Goal: Information Seeking & Learning: Check status

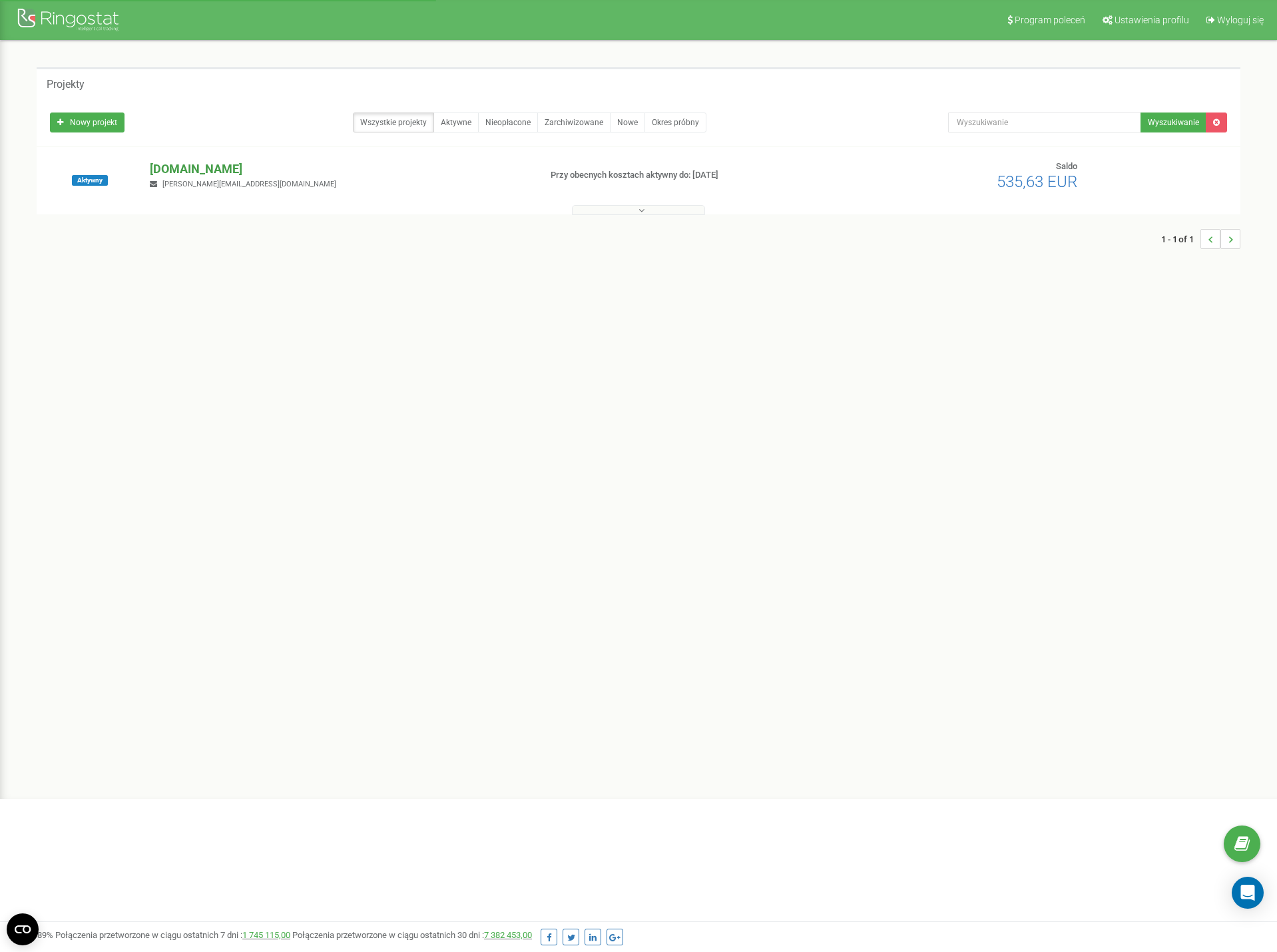
click at [208, 175] on p "[DOMAIN_NAME]" at bounding box center [339, 169] width 379 height 17
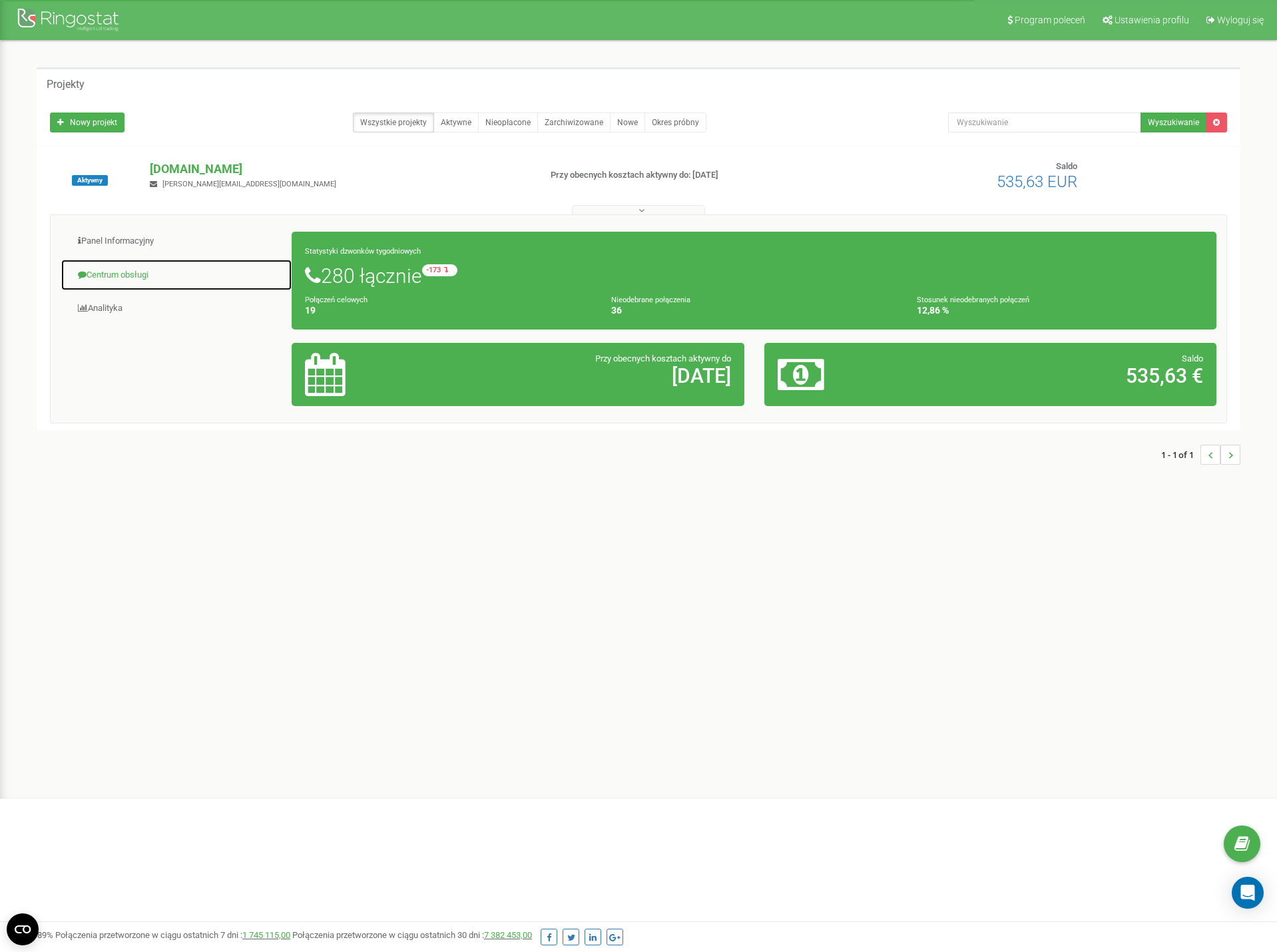
click at [173, 284] on link "Centrum obsługi" at bounding box center [176, 275] width 231 height 33
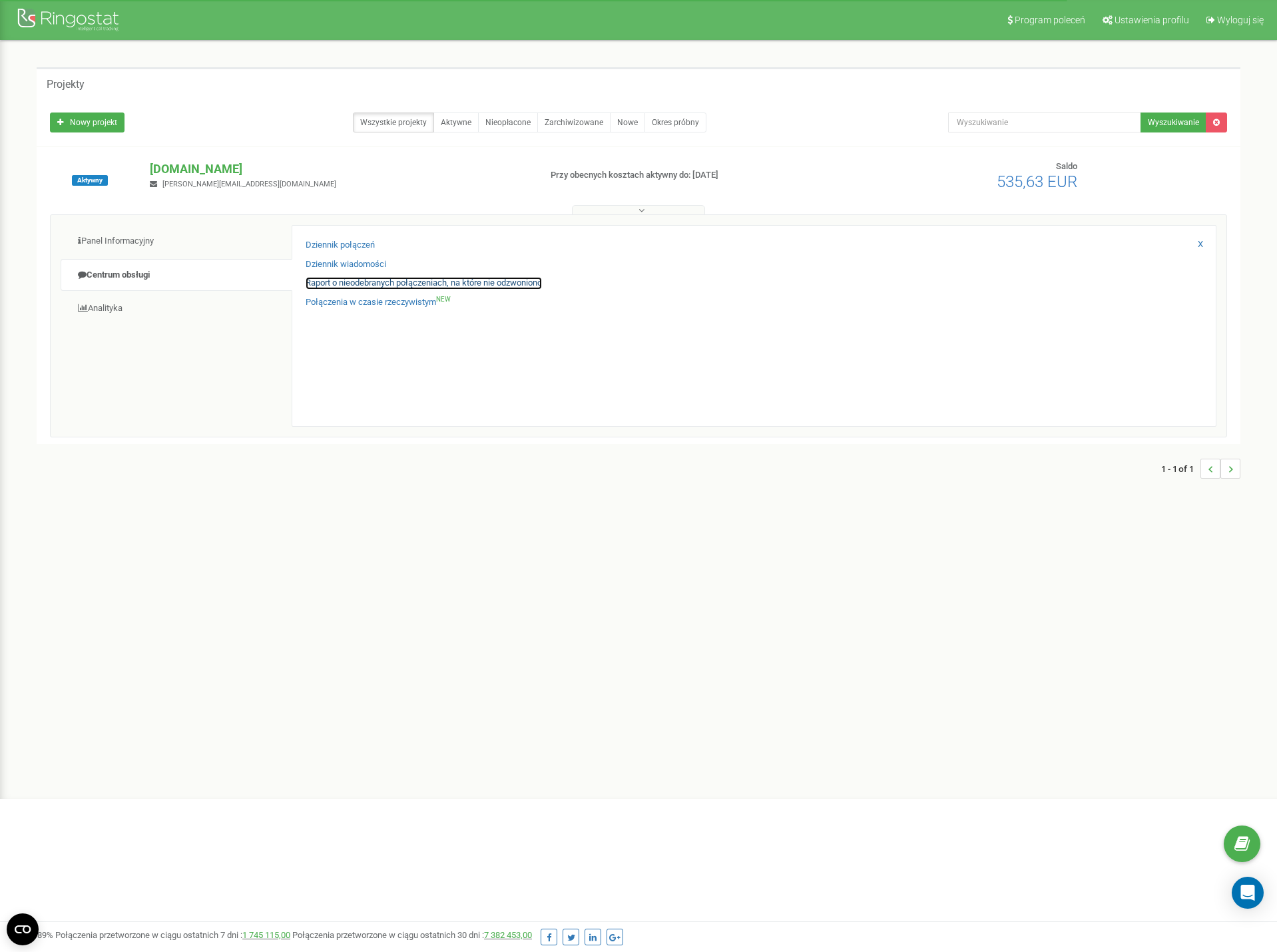
click at [447, 280] on link "Raport o nieodebranych połączeniach, na które nie odzwoniono" at bounding box center [424, 283] width 236 height 13
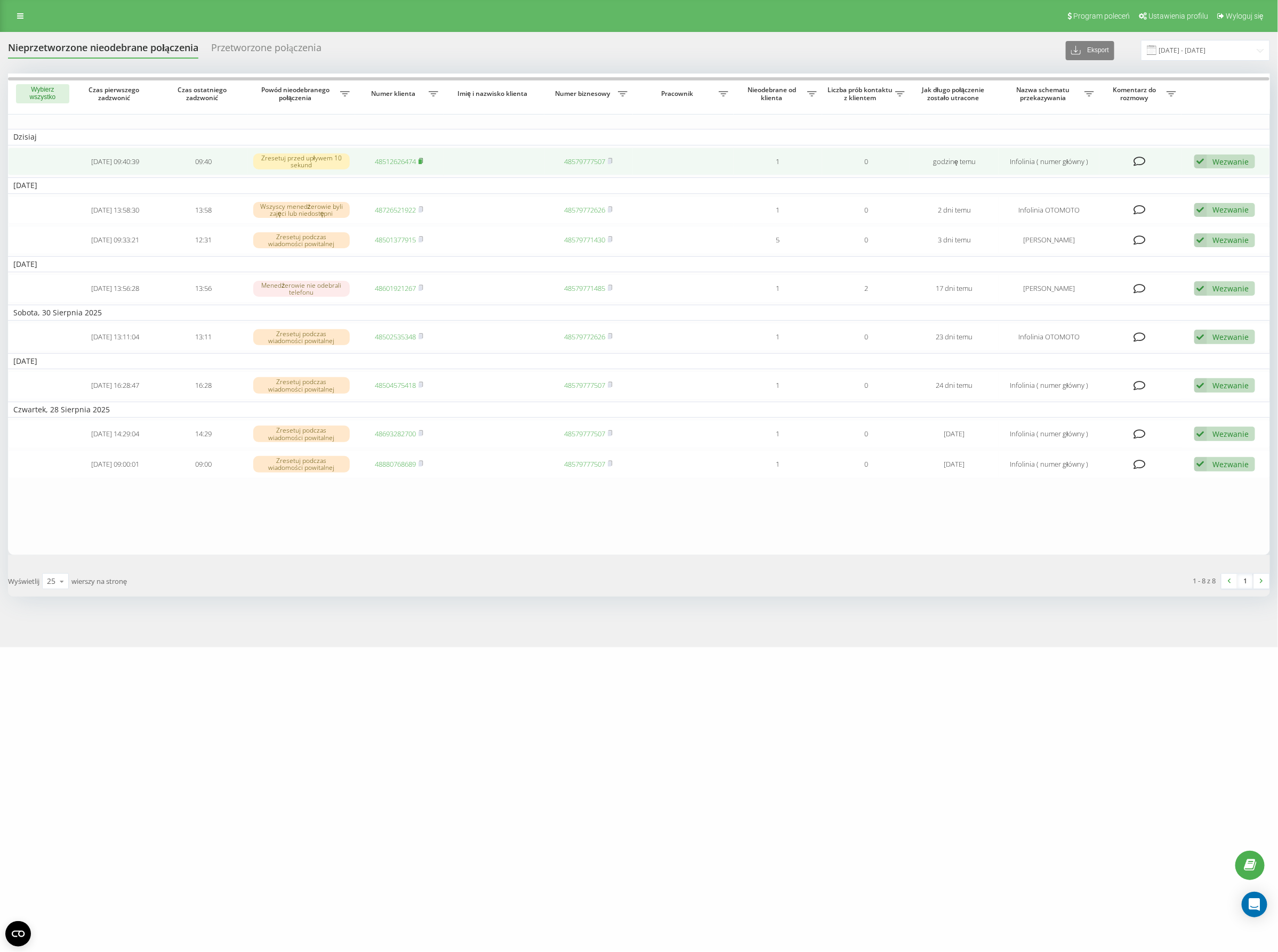
click at [421, 158] on icon at bounding box center [421, 160] width 4 height 5
click at [401, 164] on link "48512626474" at bounding box center [395, 161] width 41 height 9
